Goal: Navigation & Orientation: Find specific page/section

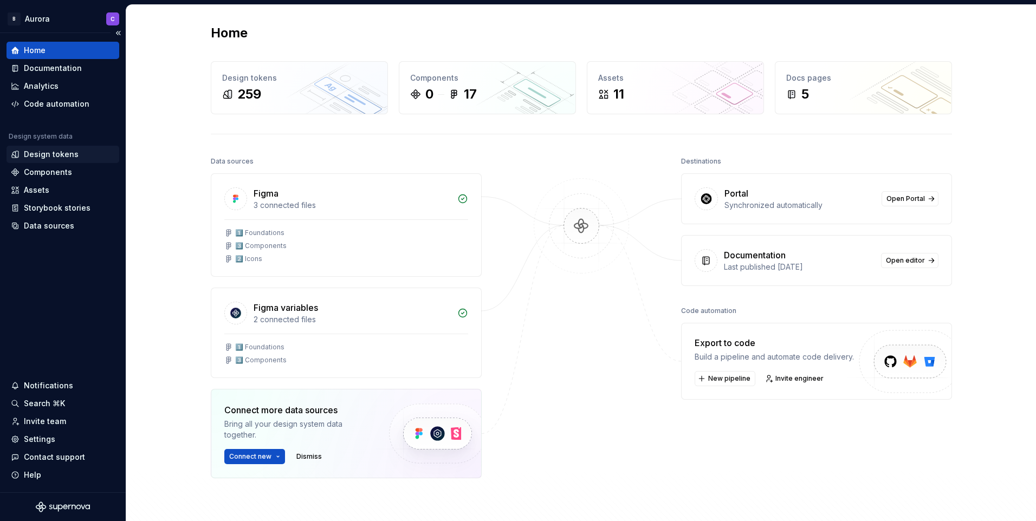
click at [62, 156] on div "Design tokens" at bounding box center [51, 154] width 55 height 11
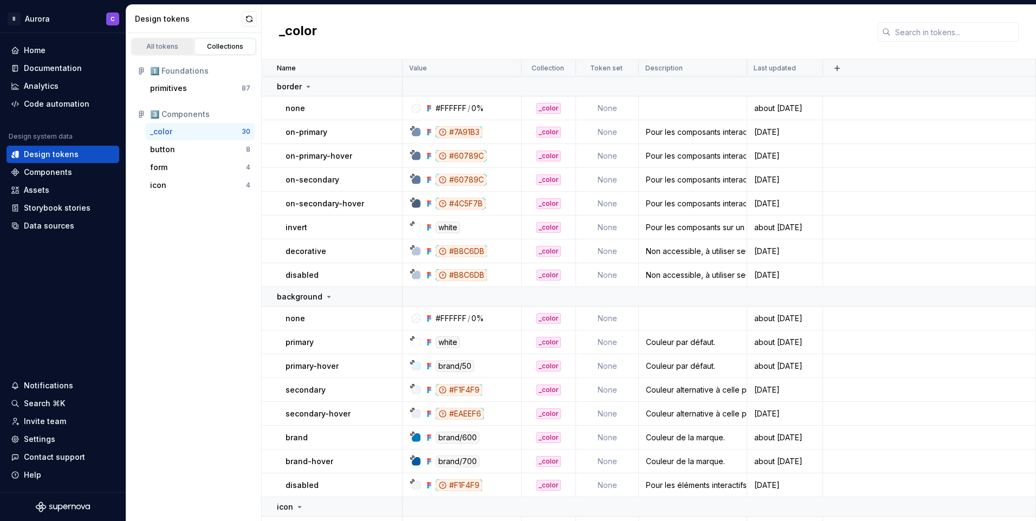
click at [178, 45] on div "All tokens" at bounding box center [163, 46] width 54 height 9
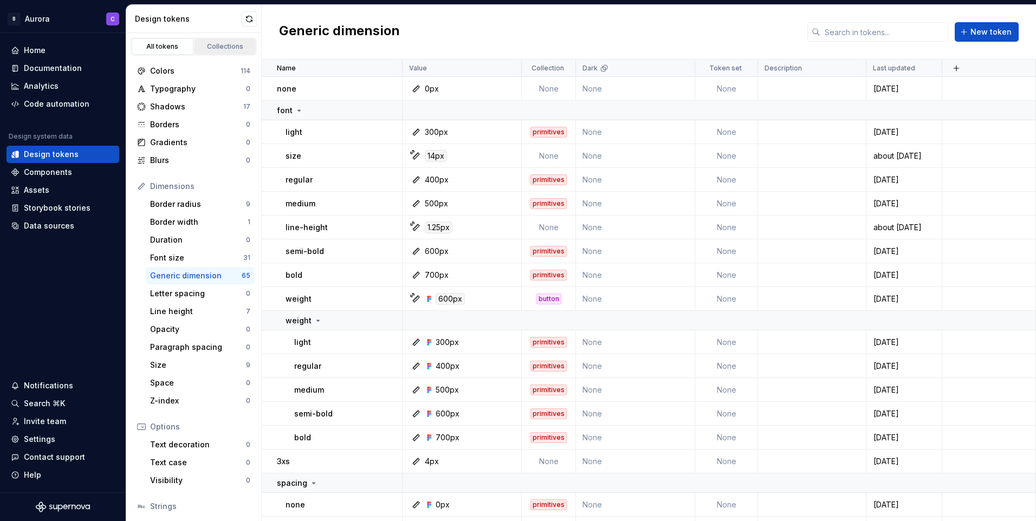
click at [233, 51] on link "Collections" at bounding box center [226, 46] width 62 height 16
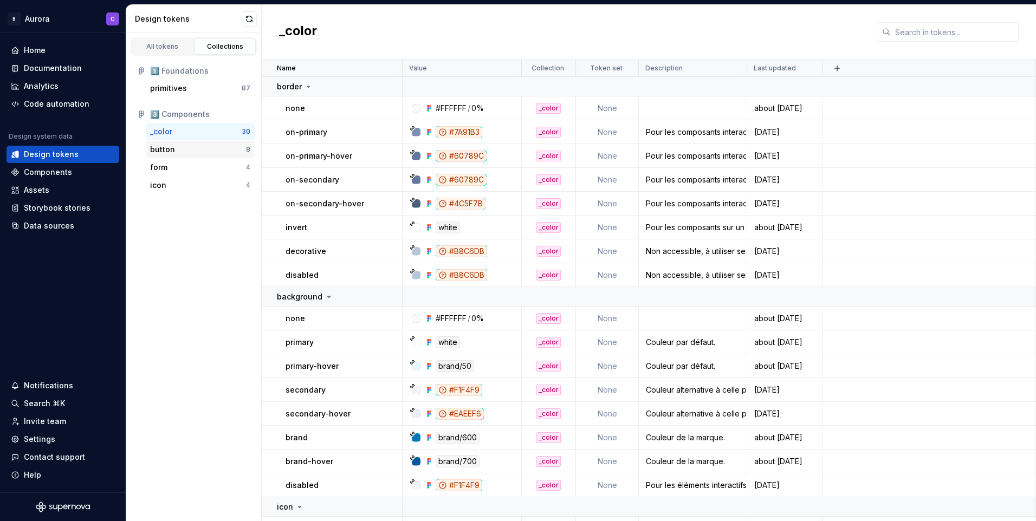
click at [167, 143] on div "button 8" at bounding box center [200, 149] width 109 height 17
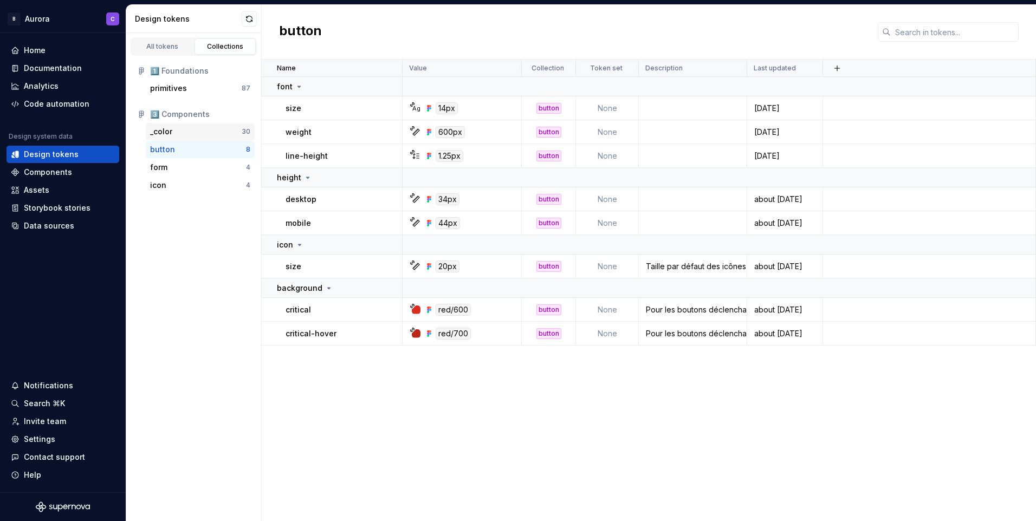
click at [178, 133] on div "_color" at bounding box center [196, 131] width 92 height 11
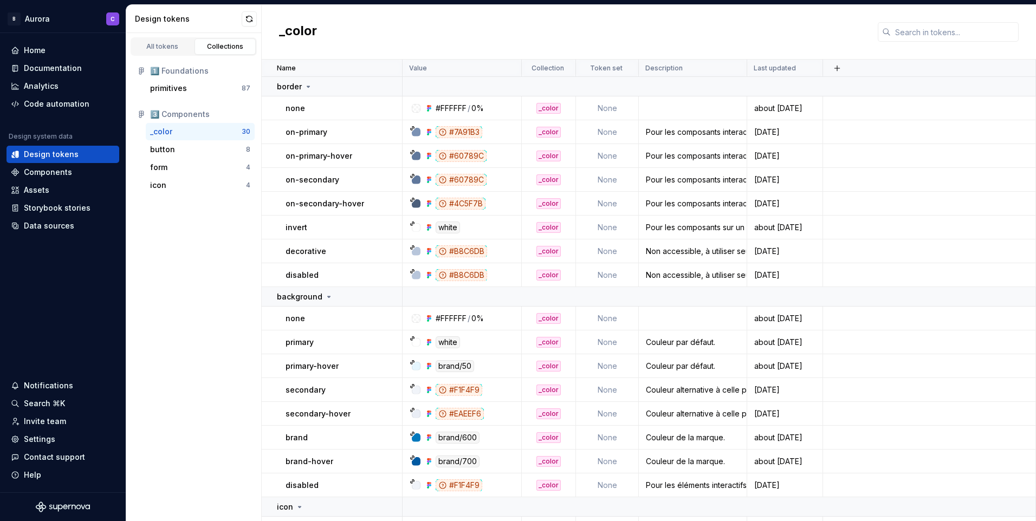
click at [434, 23] on div "_color" at bounding box center [649, 32] width 775 height 55
click at [177, 43] on div "All tokens" at bounding box center [163, 46] width 54 height 9
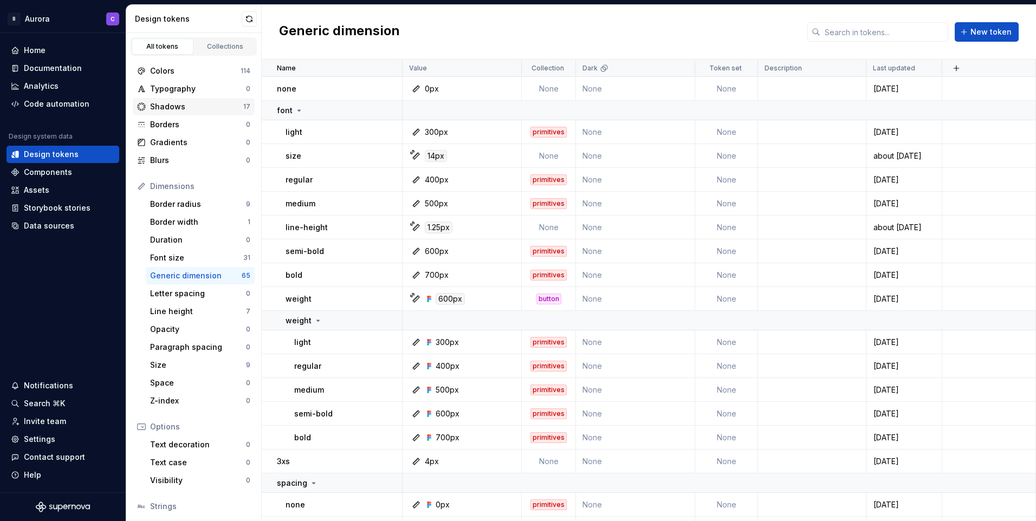
click at [193, 108] on div "Shadows" at bounding box center [196, 106] width 93 height 11
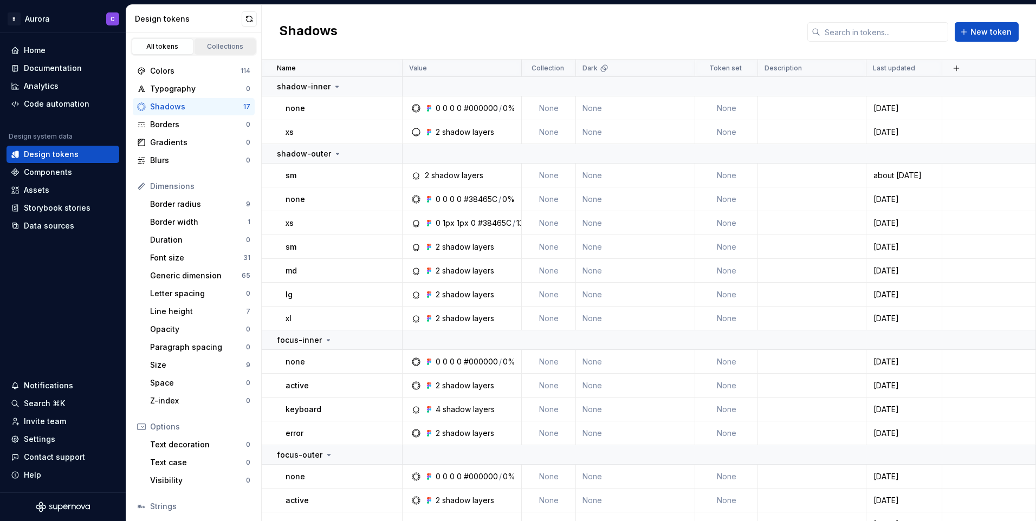
click at [225, 46] on div "Collections" at bounding box center [225, 46] width 54 height 9
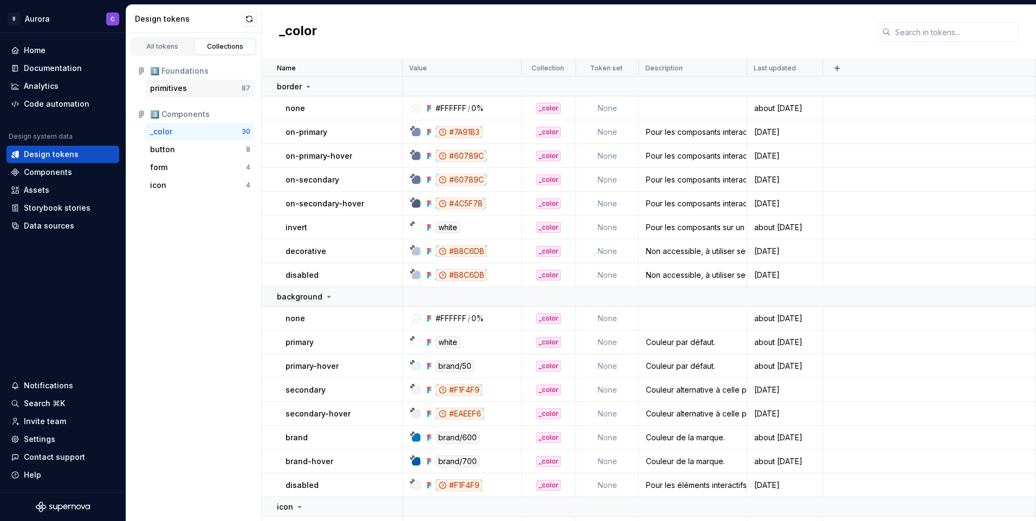
click at [196, 88] on div "primitives" at bounding box center [196, 88] width 92 height 11
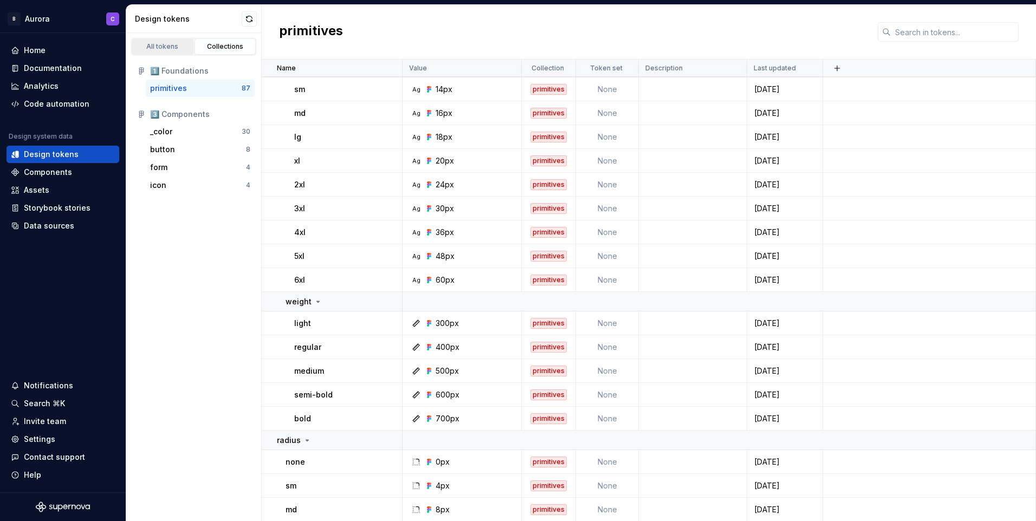
scroll to position [1268, 0]
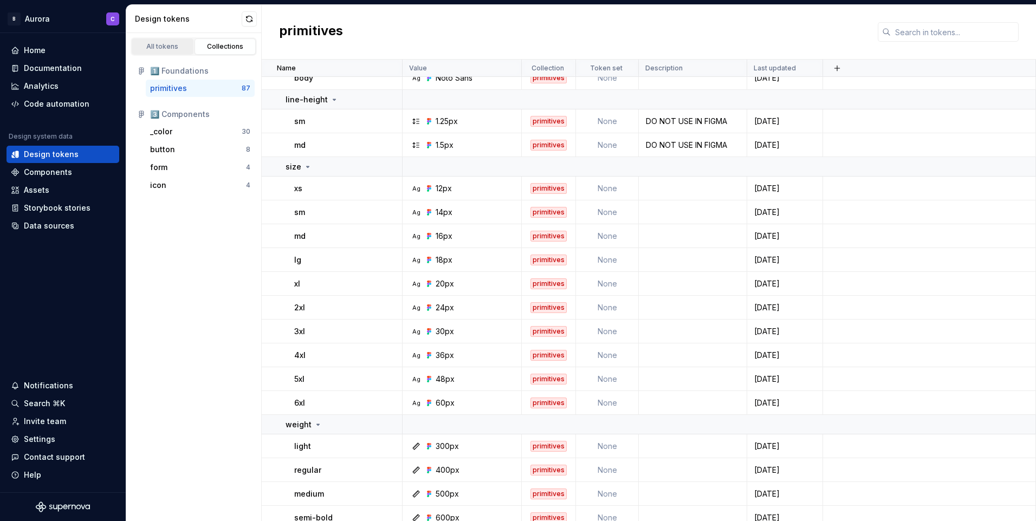
click at [180, 47] on div "All tokens" at bounding box center [163, 46] width 54 height 9
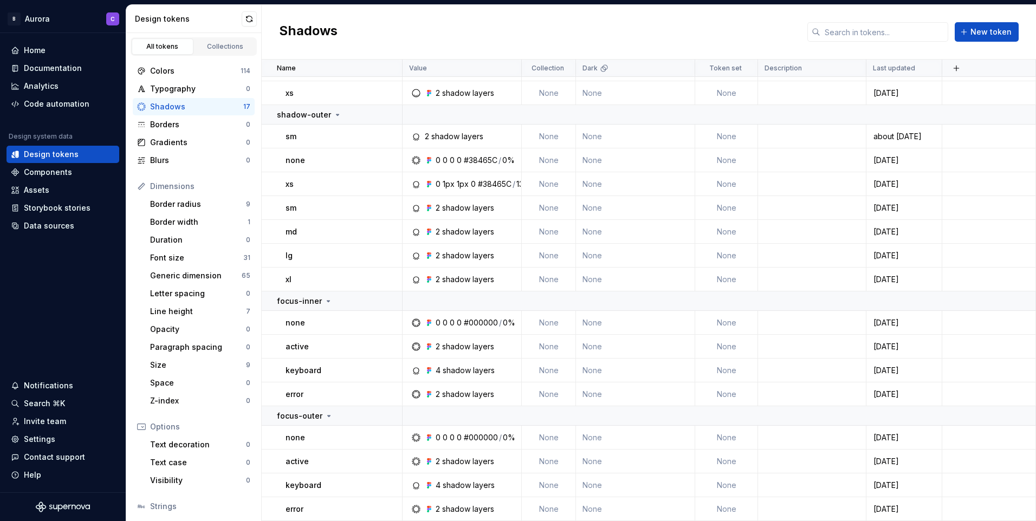
click at [215, 32] on div "Design tokens" at bounding box center [194, 19] width 136 height 28
click at [233, 42] on div "Collections" at bounding box center [225, 46] width 54 height 9
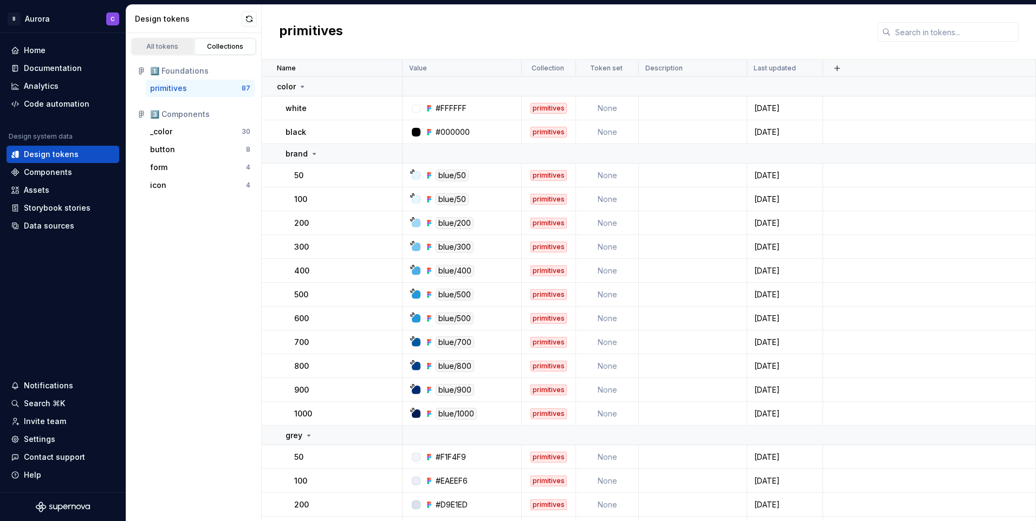
click at [177, 42] on div "All tokens" at bounding box center [163, 46] width 54 height 9
